Goal: Transaction & Acquisition: Purchase product/service

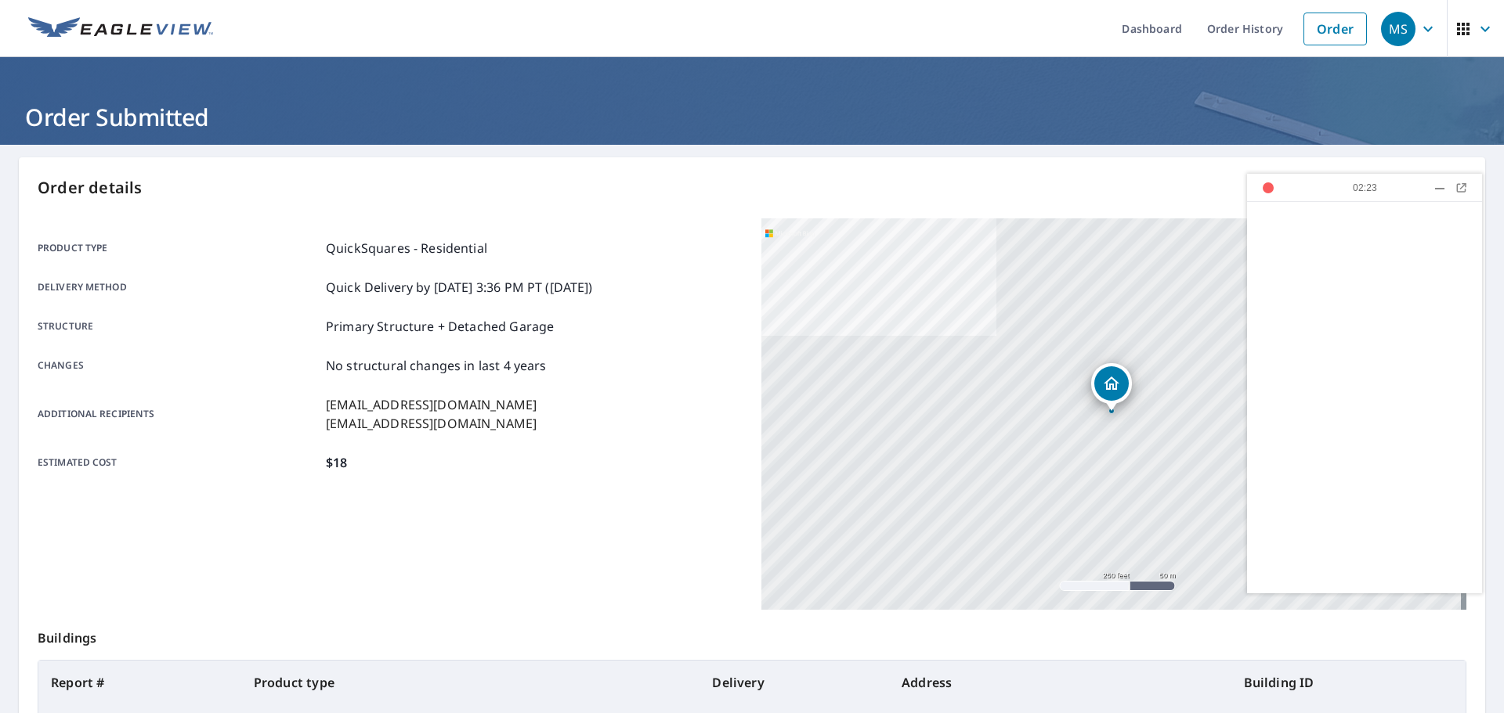
drag, startPoint x: 1318, startPoint y: 28, endPoint x: 1367, endPoint y: 216, distance: 194.1
click at [1318, 28] on link "Order" at bounding box center [1334, 29] width 63 height 33
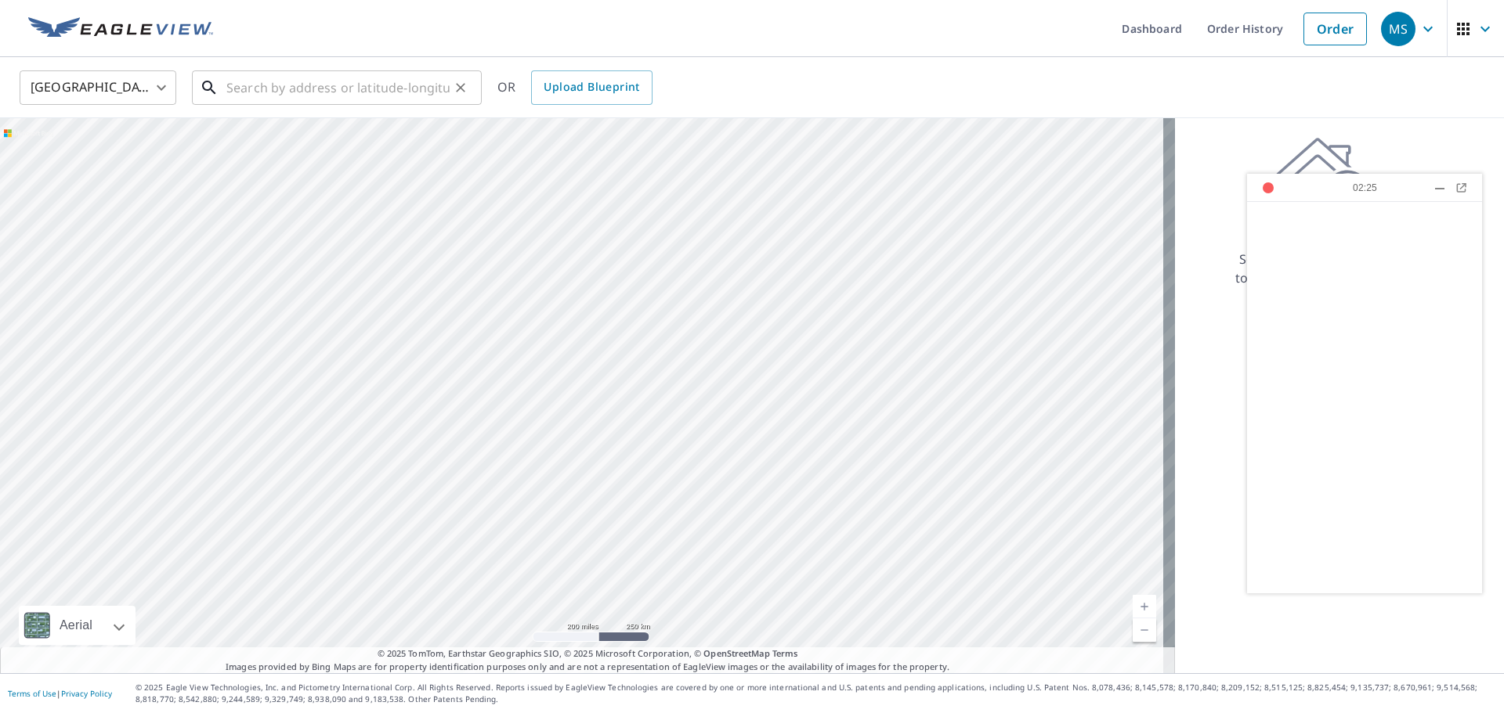
click at [257, 97] on input "text" at bounding box center [337, 88] width 223 height 44
paste input "[STREET_ADDRESS]"
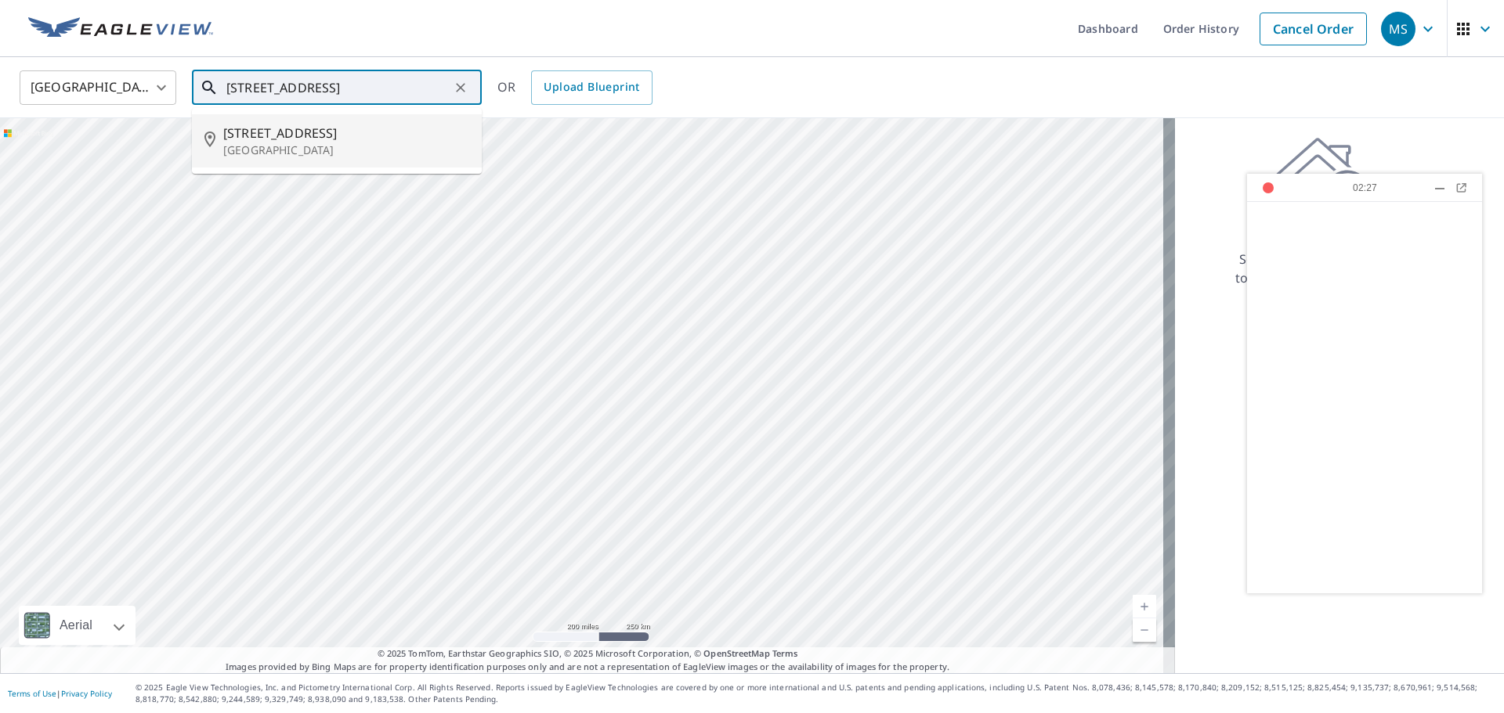
click at [378, 129] on span "[STREET_ADDRESS]" at bounding box center [346, 133] width 246 height 19
type input "[STREET_ADDRESS]"
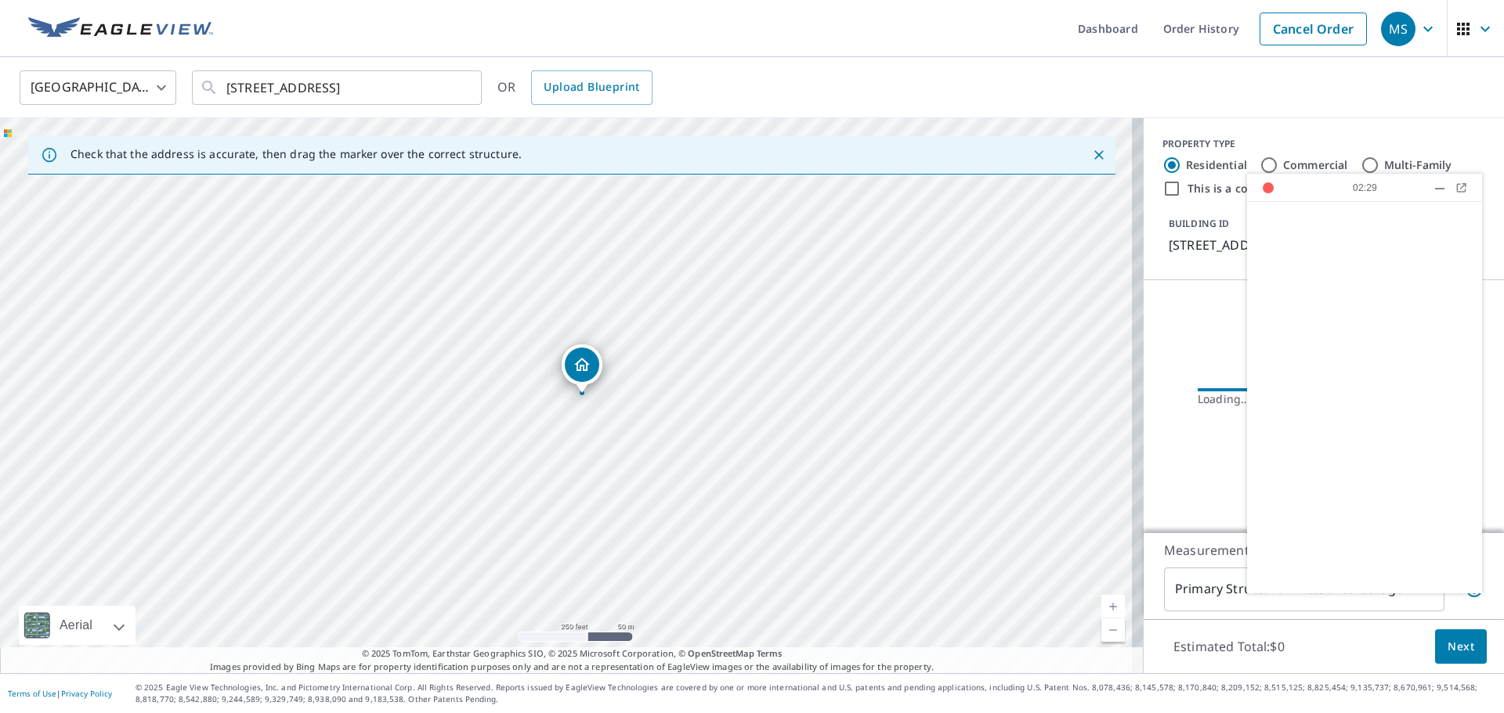
click at [1439, 188] on div at bounding box center [1439, 189] width 9 height 2
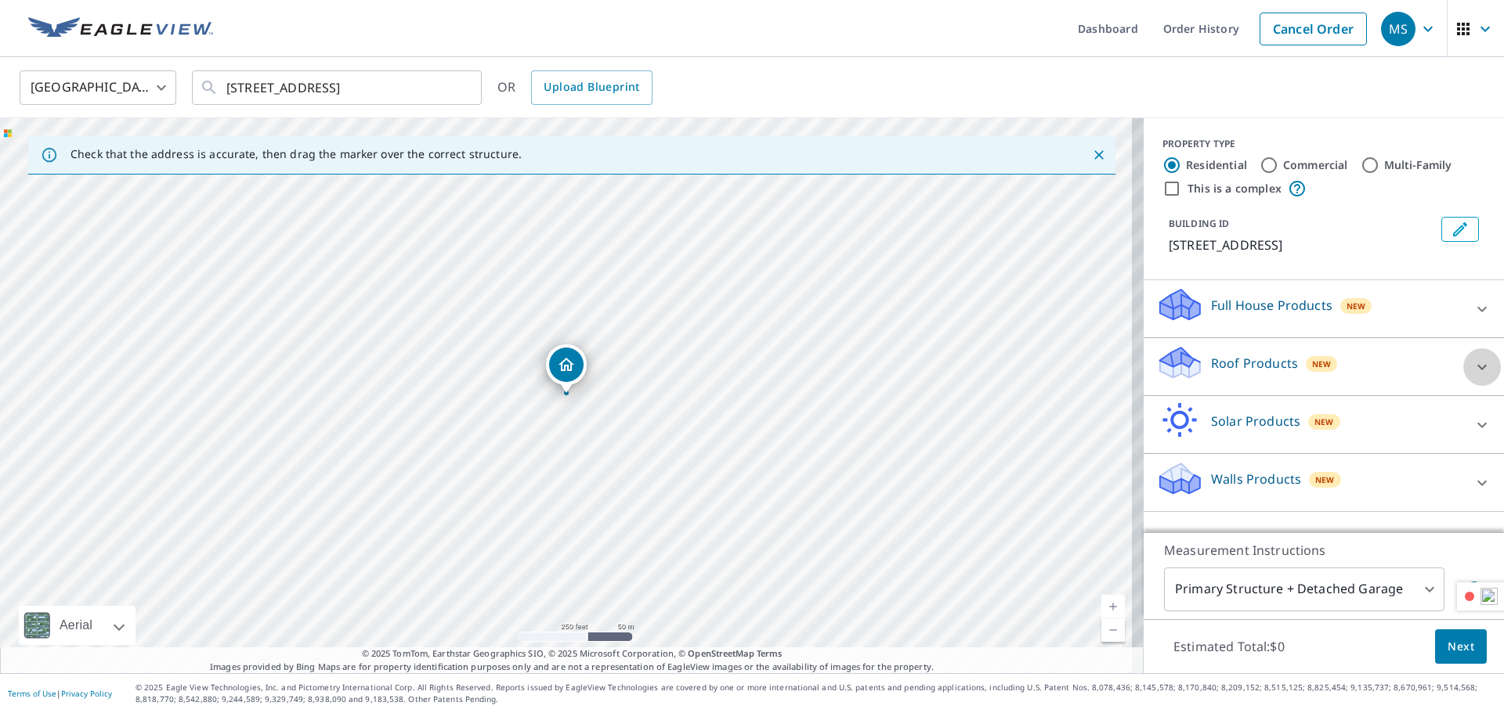
click at [1472, 366] on icon at bounding box center [1481, 367] width 19 height 19
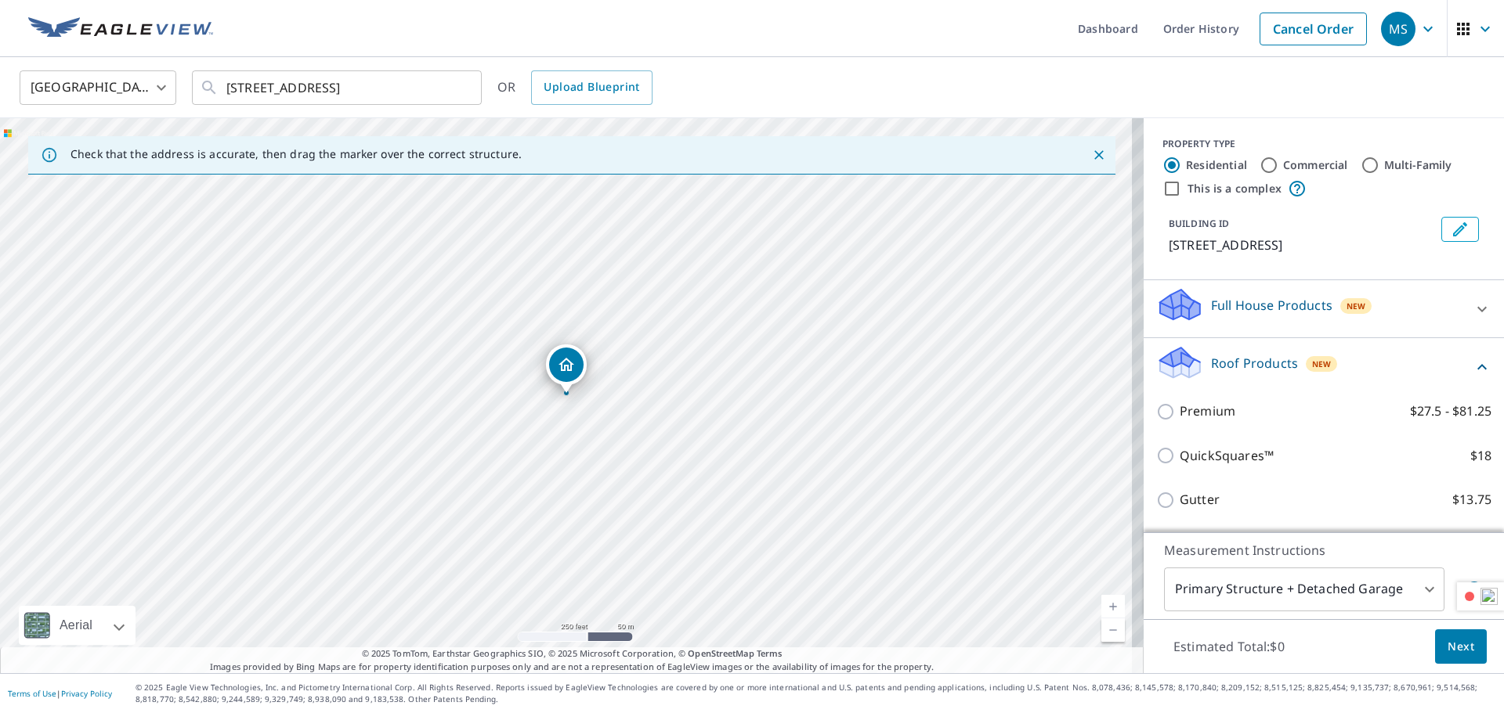
click at [1201, 460] on p "QuickSquares™" at bounding box center [1226, 456] width 94 height 20
click at [1179, 460] on input "QuickSquares™ $18" at bounding box center [1167, 455] width 23 height 19
checkbox input "true"
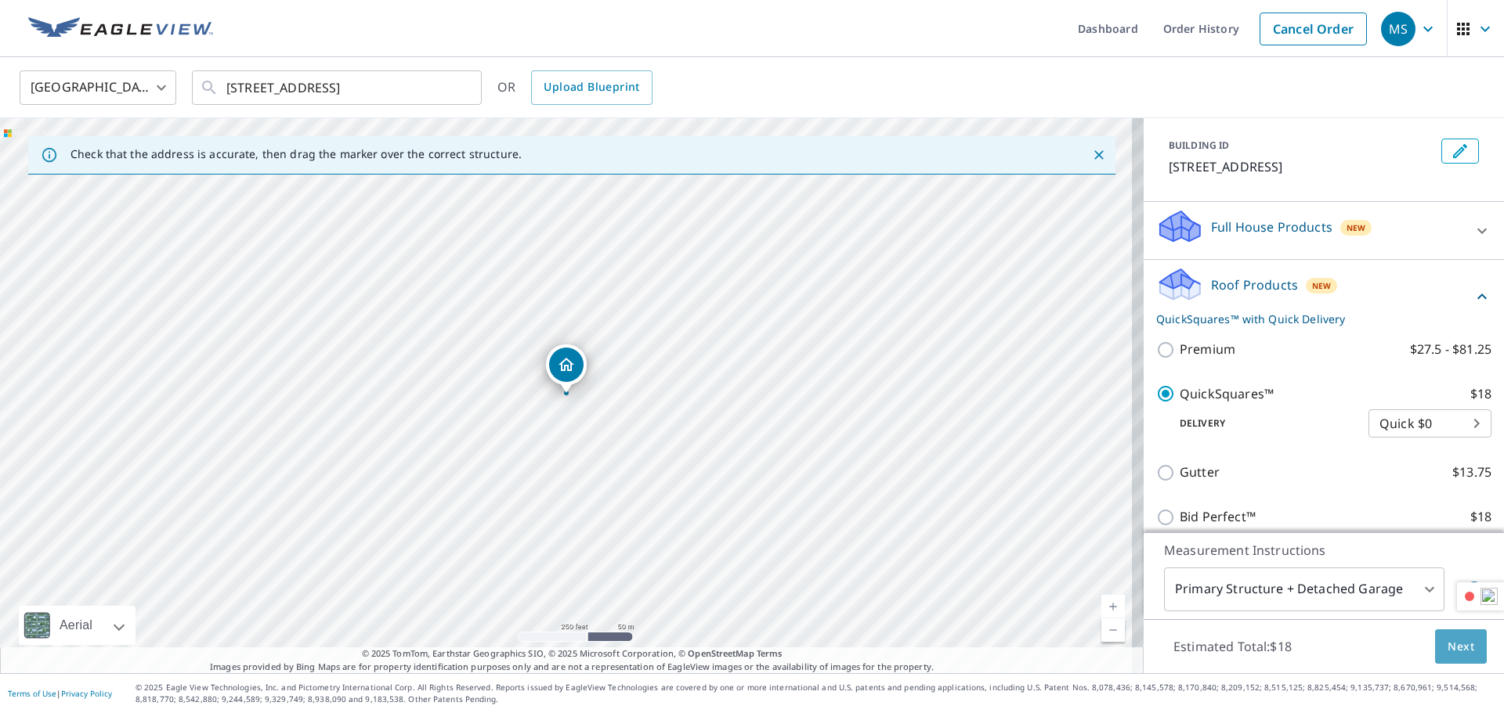
click at [1460, 648] on span "Next" at bounding box center [1460, 647] width 27 height 20
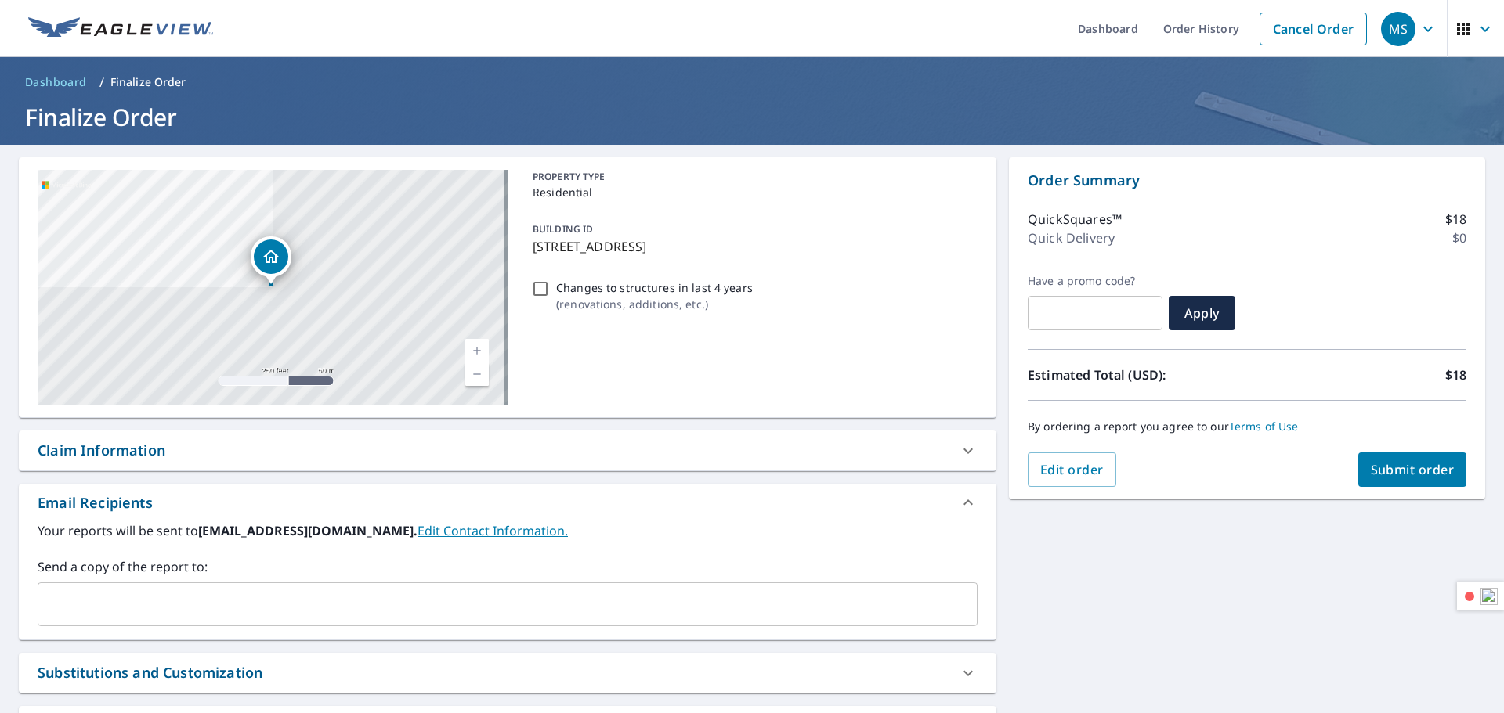
click at [144, 605] on input "text" at bounding box center [496, 605] width 902 height 30
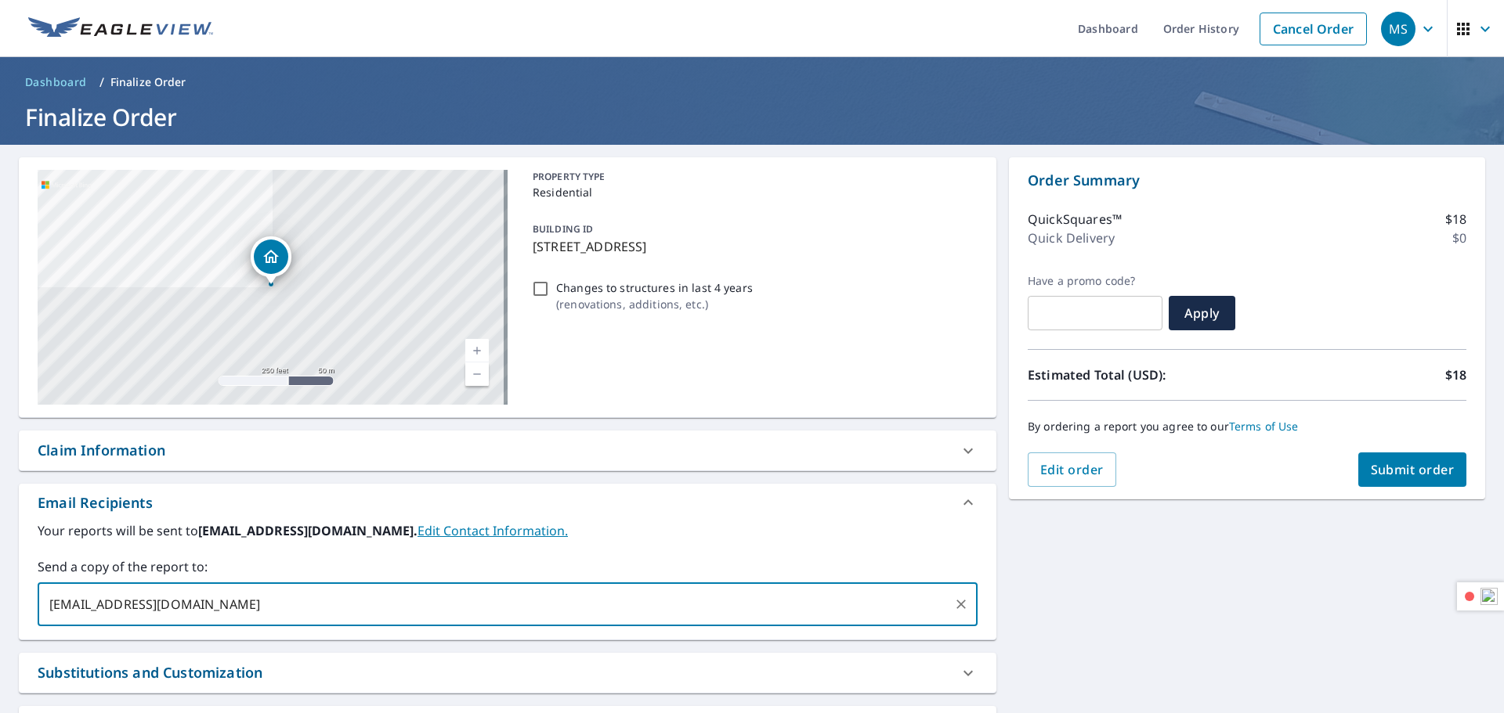
type input "[EMAIL_ADDRESS][DOMAIN_NAME]"
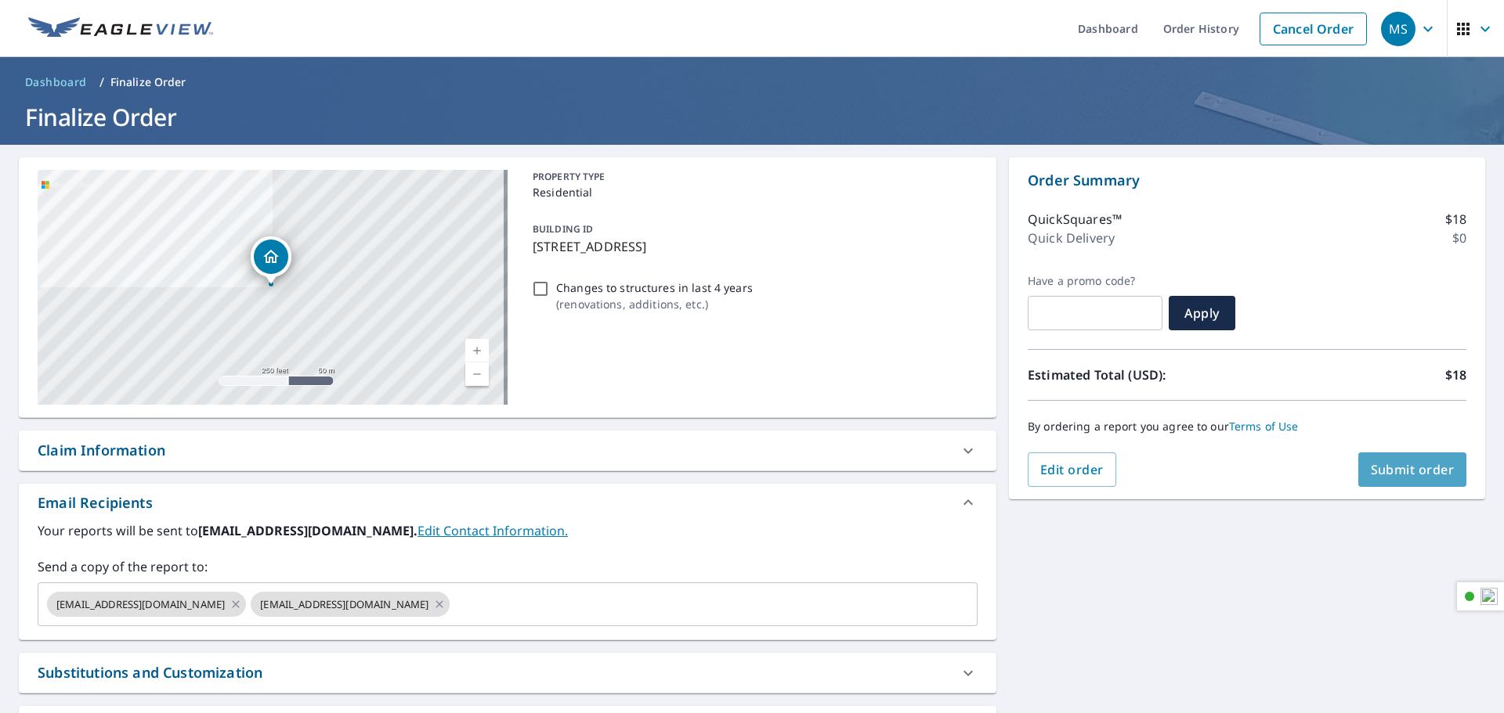
click at [1405, 474] on span "Submit order" at bounding box center [1412, 469] width 84 height 17
